Goal: Transaction & Acquisition: Purchase product/service

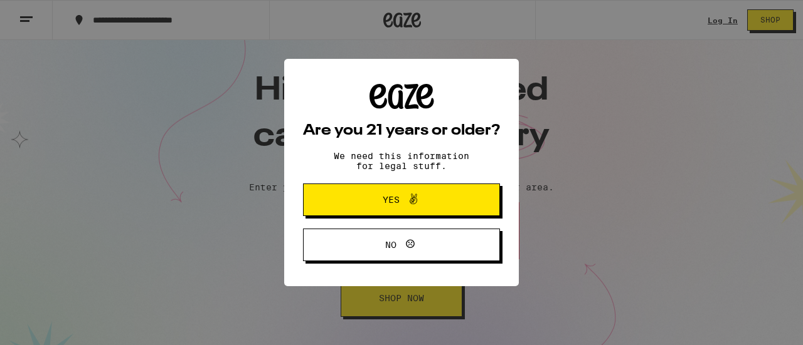
click at [440, 203] on span "Yes" at bounding box center [401, 200] width 95 height 16
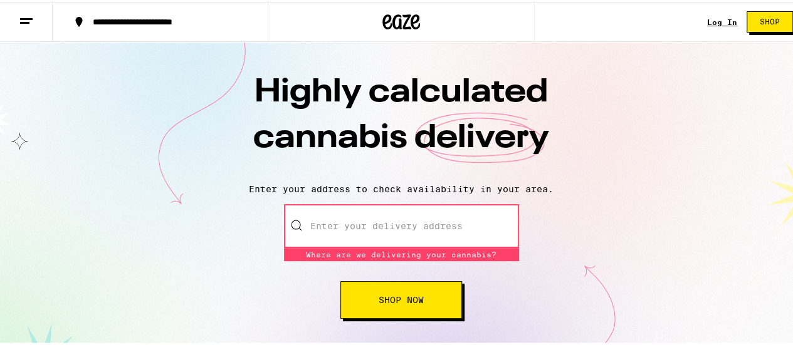
click at [417, 293] on button "Shop Now" at bounding box center [401, 299] width 122 height 38
click at [395, 293] on button "Shop Now" at bounding box center [401, 299] width 122 height 38
click at [28, 23] on icon at bounding box center [26, 19] width 15 height 15
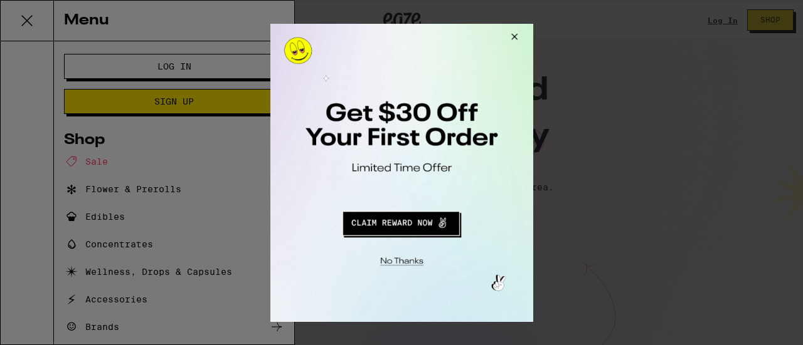
click at [515, 38] on button "Close Modal" at bounding box center [512, 38] width 34 height 30
